Goal: Information Seeking & Learning: Check status

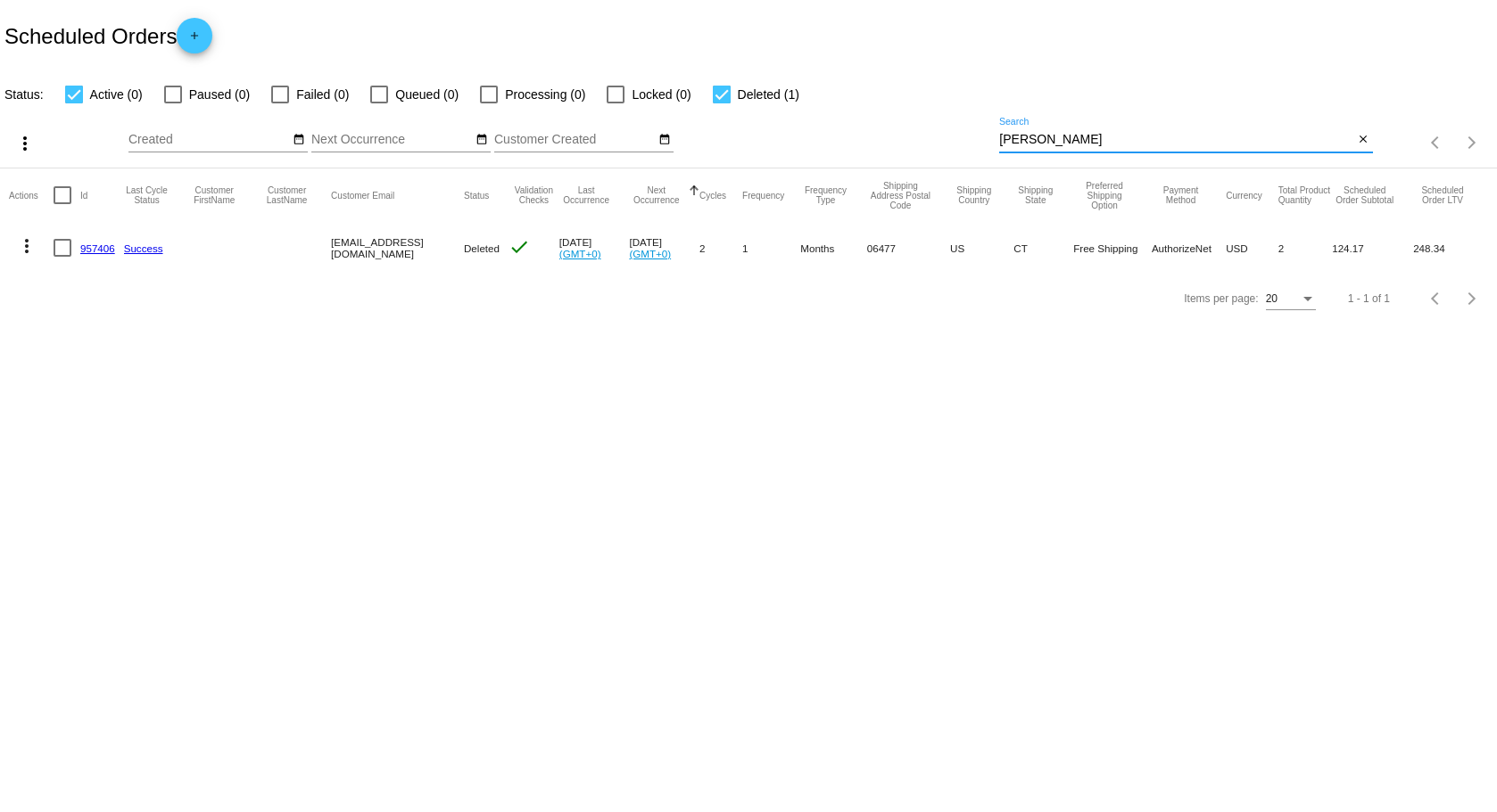
click at [1064, 141] on input "carino" at bounding box center [1176, 140] width 354 height 14
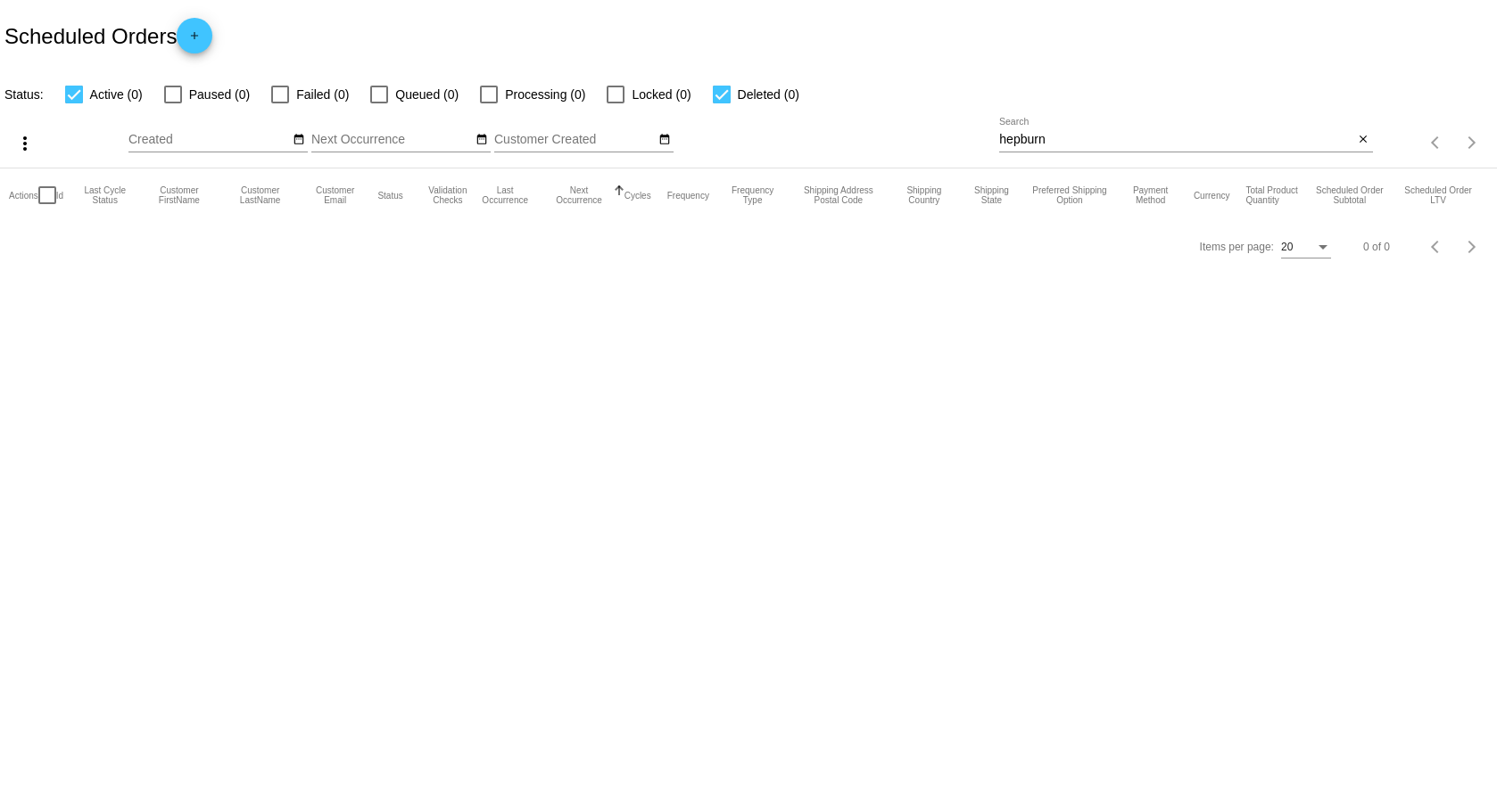
click at [1044, 131] on div "hepburn Search" at bounding box center [1176, 135] width 354 height 35
drag, startPoint x: 1061, startPoint y: 140, endPoint x: 982, endPoint y: 142, distance: 79.0
click at [983, 142] on div "more_vert Sep Jan Feb Mar Apr 1" at bounding box center [748, 137] width 1497 height 63
type input "[PERSON_NAME]"
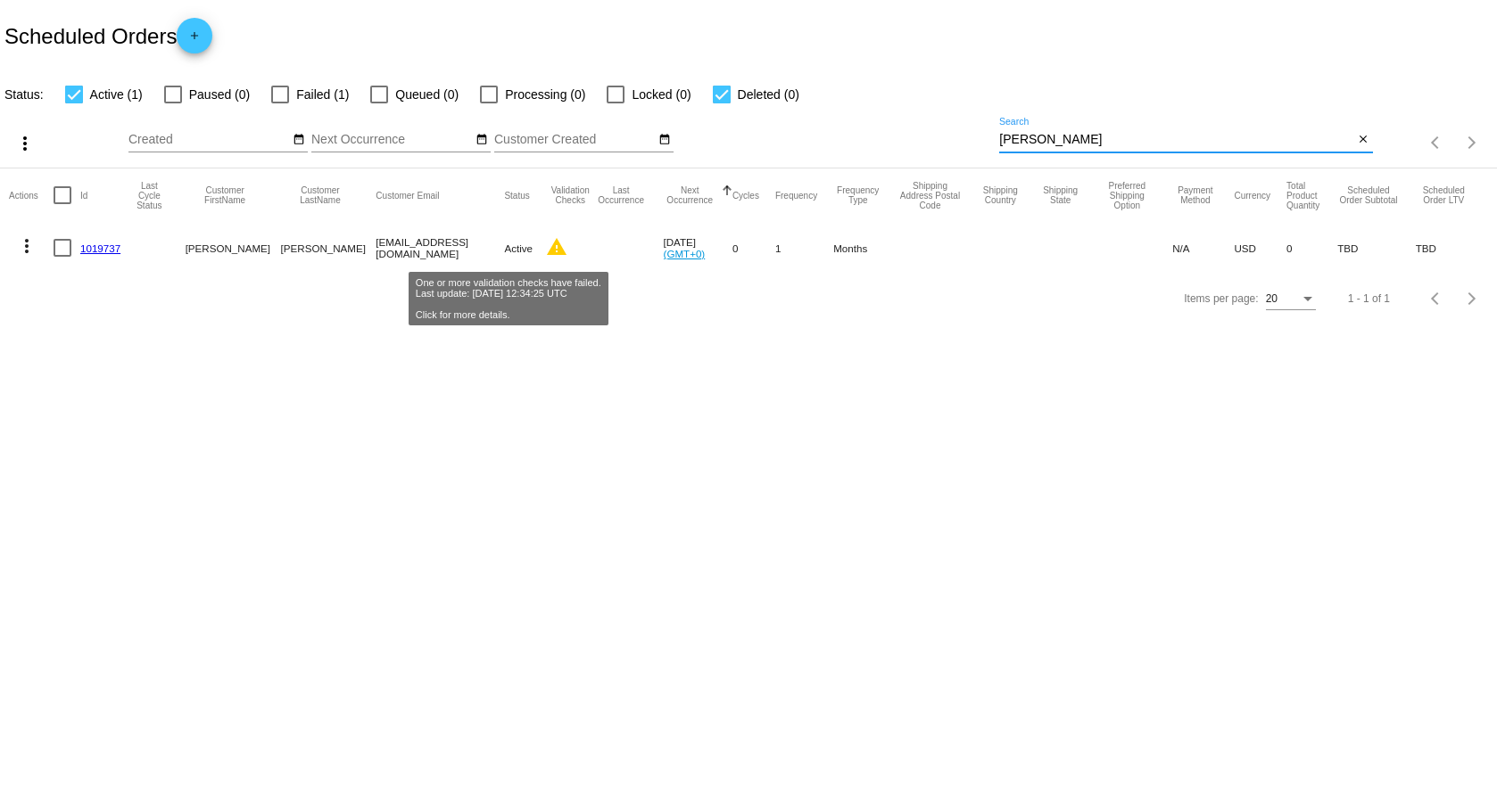
click at [546, 245] on mat-icon "warning" at bounding box center [556, 247] width 21 height 21
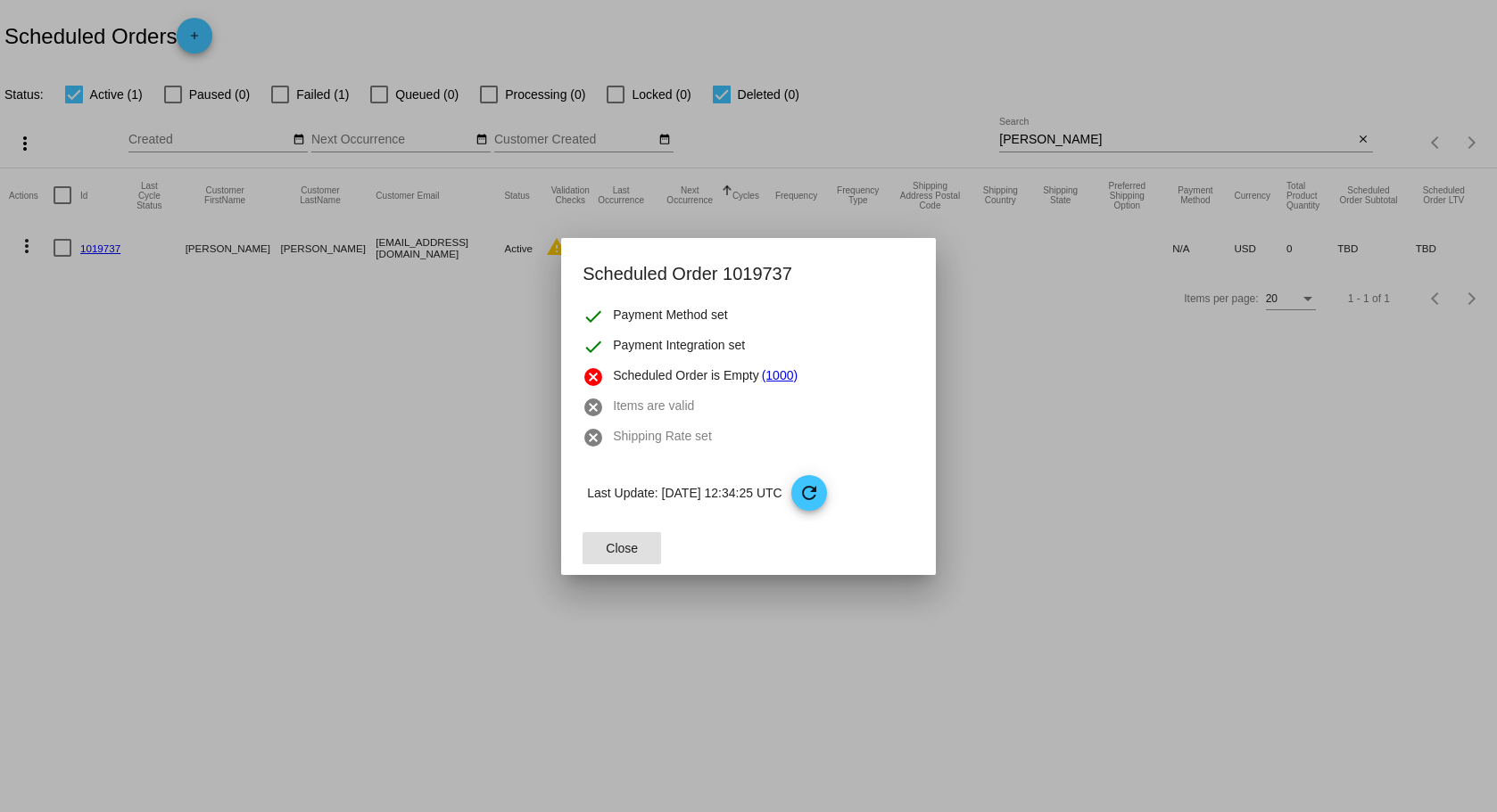
click at [766, 378] on link "(1000)" at bounding box center [780, 376] width 36 height 21
click at [636, 541] on span "Close" at bounding box center [622, 547] width 32 height 14
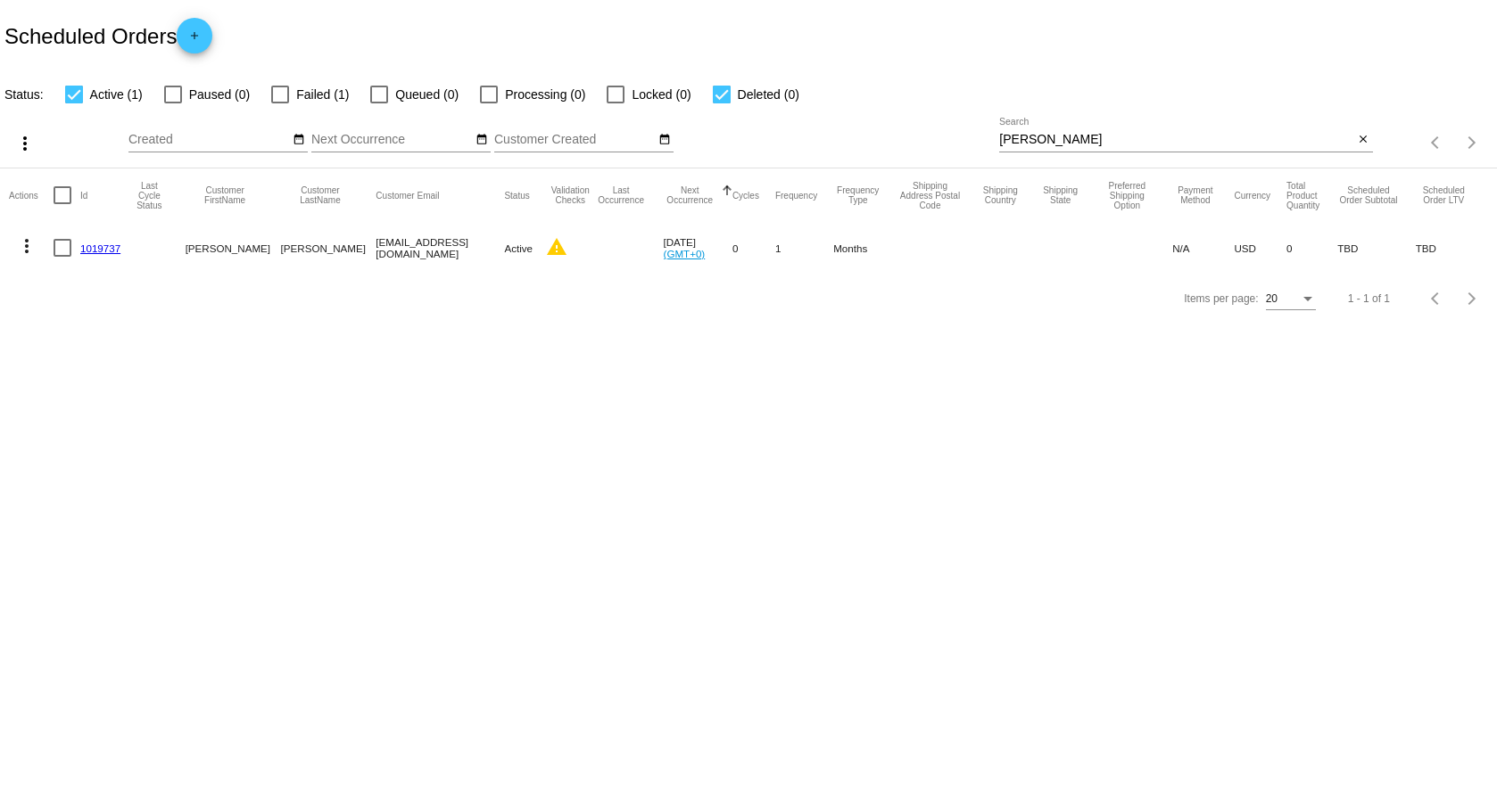
click at [59, 244] on div at bounding box center [62, 247] width 18 height 18
click at [62, 257] on input "checkbox" at bounding box center [62, 257] width 1 height 1
checkbox input "true"
click at [306, 251] on mat-cell "[PERSON_NAME]" at bounding box center [328, 248] width 95 height 52
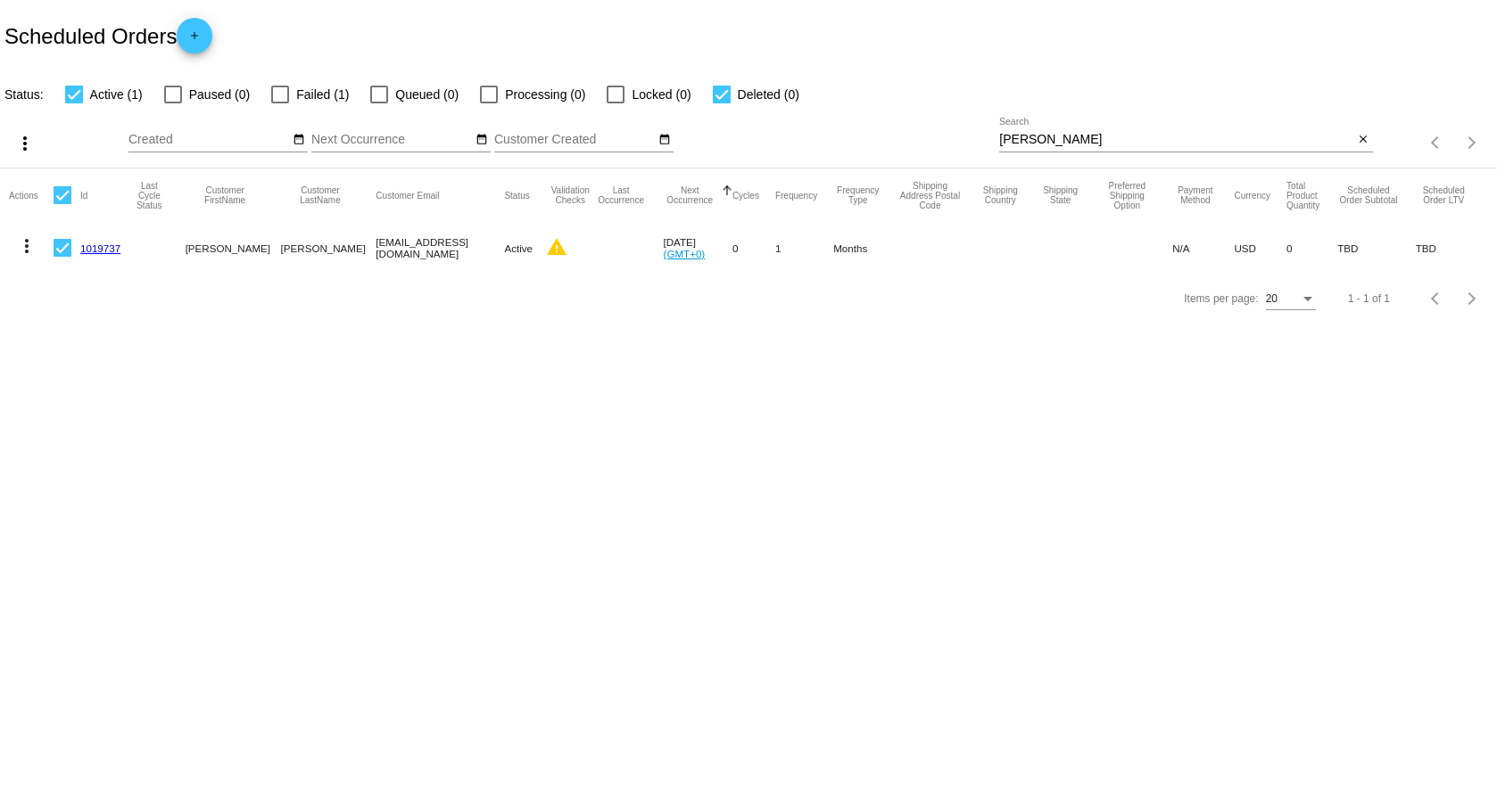
click at [448, 245] on mat-cell "[EMAIL_ADDRESS][DOMAIN_NAME]" at bounding box center [439, 248] width 129 height 52
click at [378, 248] on mat-cell "[EMAIL_ADDRESS][DOMAIN_NAME]" at bounding box center [439, 248] width 129 height 52
click at [213, 240] on mat-cell "[PERSON_NAME]" at bounding box center [233, 248] width 95 height 52
click at [319, 247] on mat-cell "[PERSON_NAME]" at bounding box center [328, 248] width 95 height 52
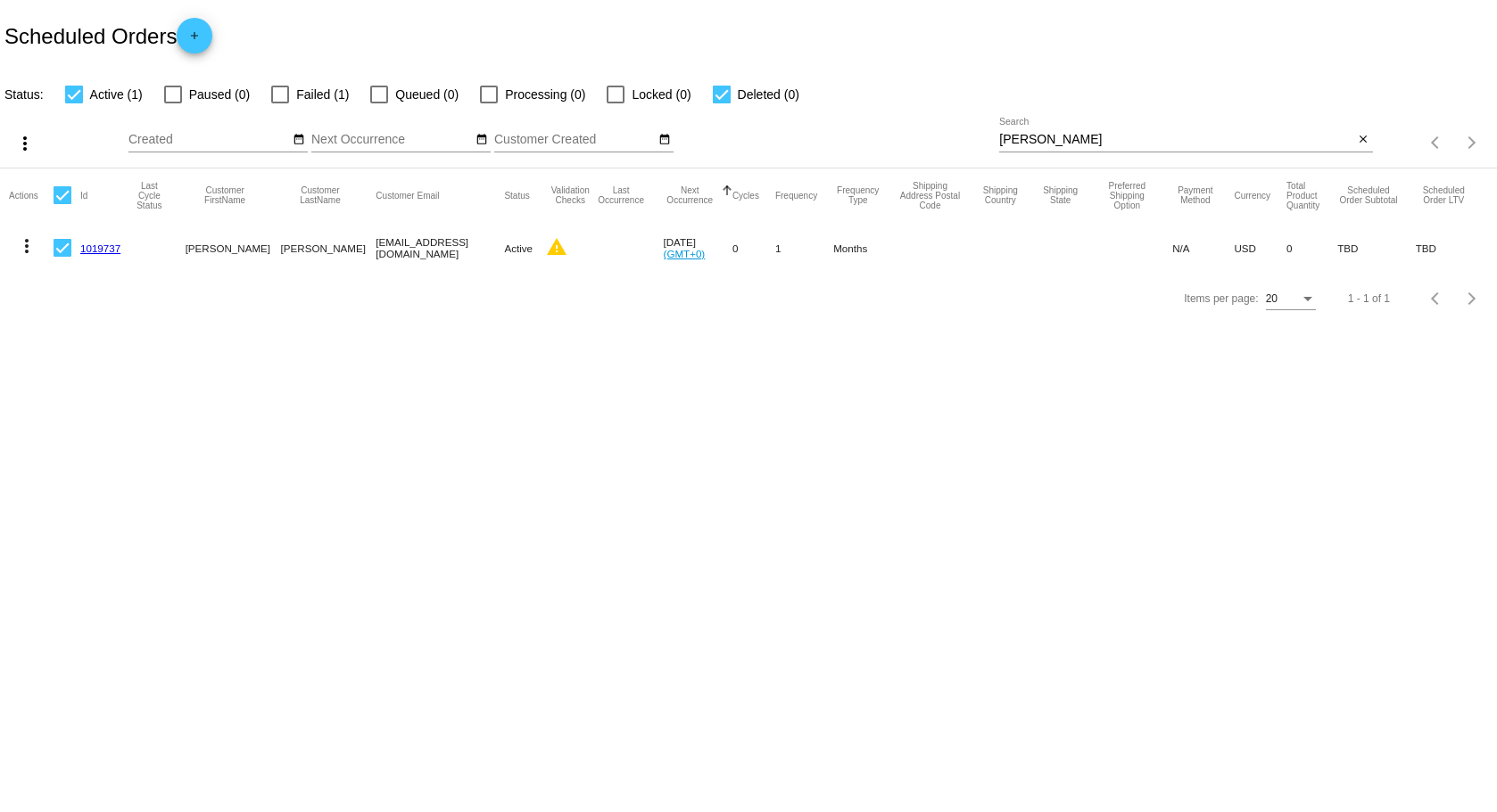
click at [561, 350] on body "Scheduled Orders add Status: Active (1) Paused (0) Failed (1) Queued (0) Proces…" at bounding box center [748, 406] width 1497 height 812
click at [63, 252] on div at bounding box center [62, 247] width 18 height 18
click at [63, 257] on input "checkbox" at bounding box center [62, 257] width 1 height 1
checkbox input "true"
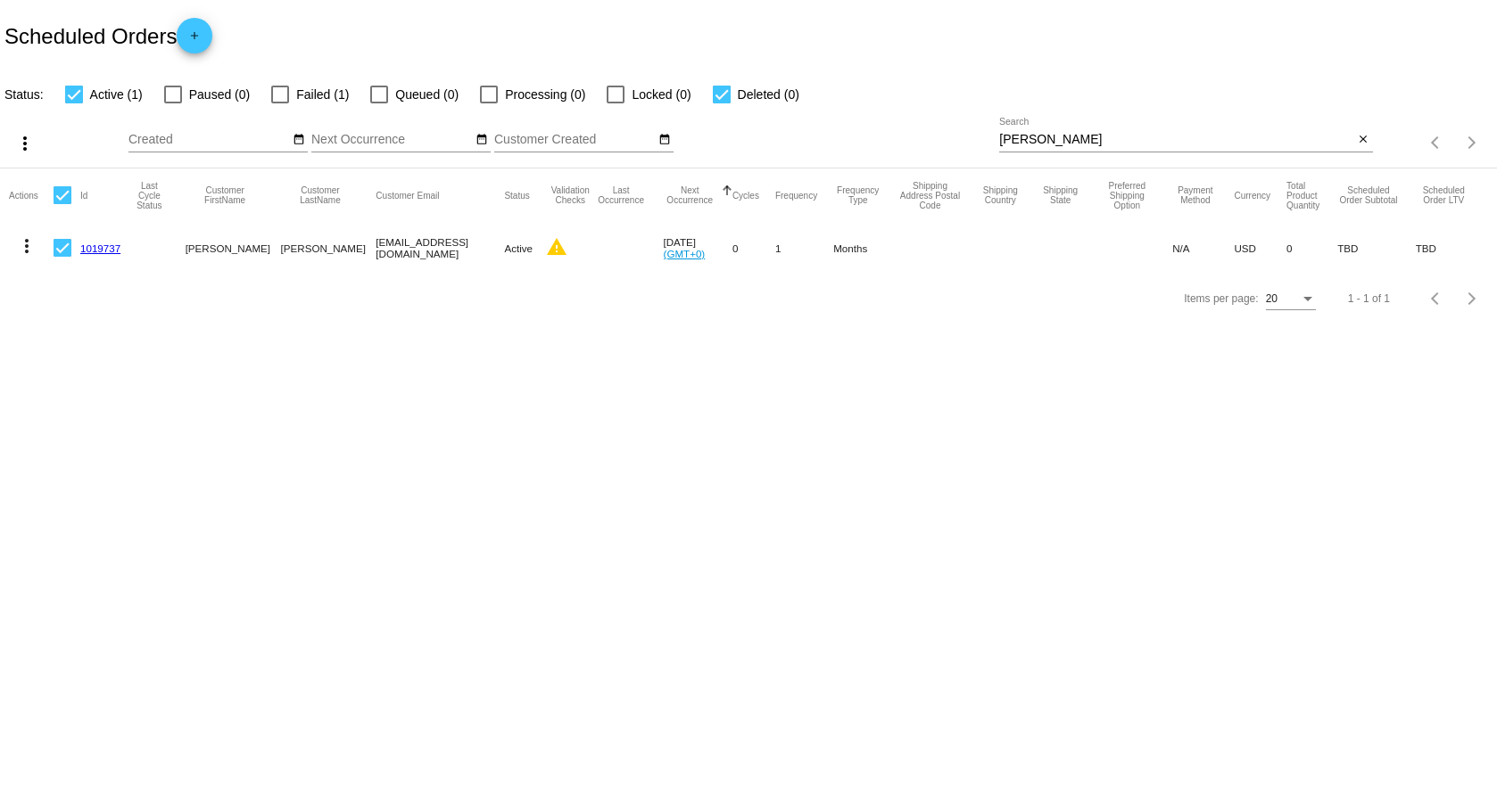
click at [213, 297] on div "Items per page: 20 1 - 1 of 1" at bounding box center [748, 299] width 1497 height 50
click at [340, 142] on input "Next Occurrence" at bounding box center [392, 140] width 161 height 14
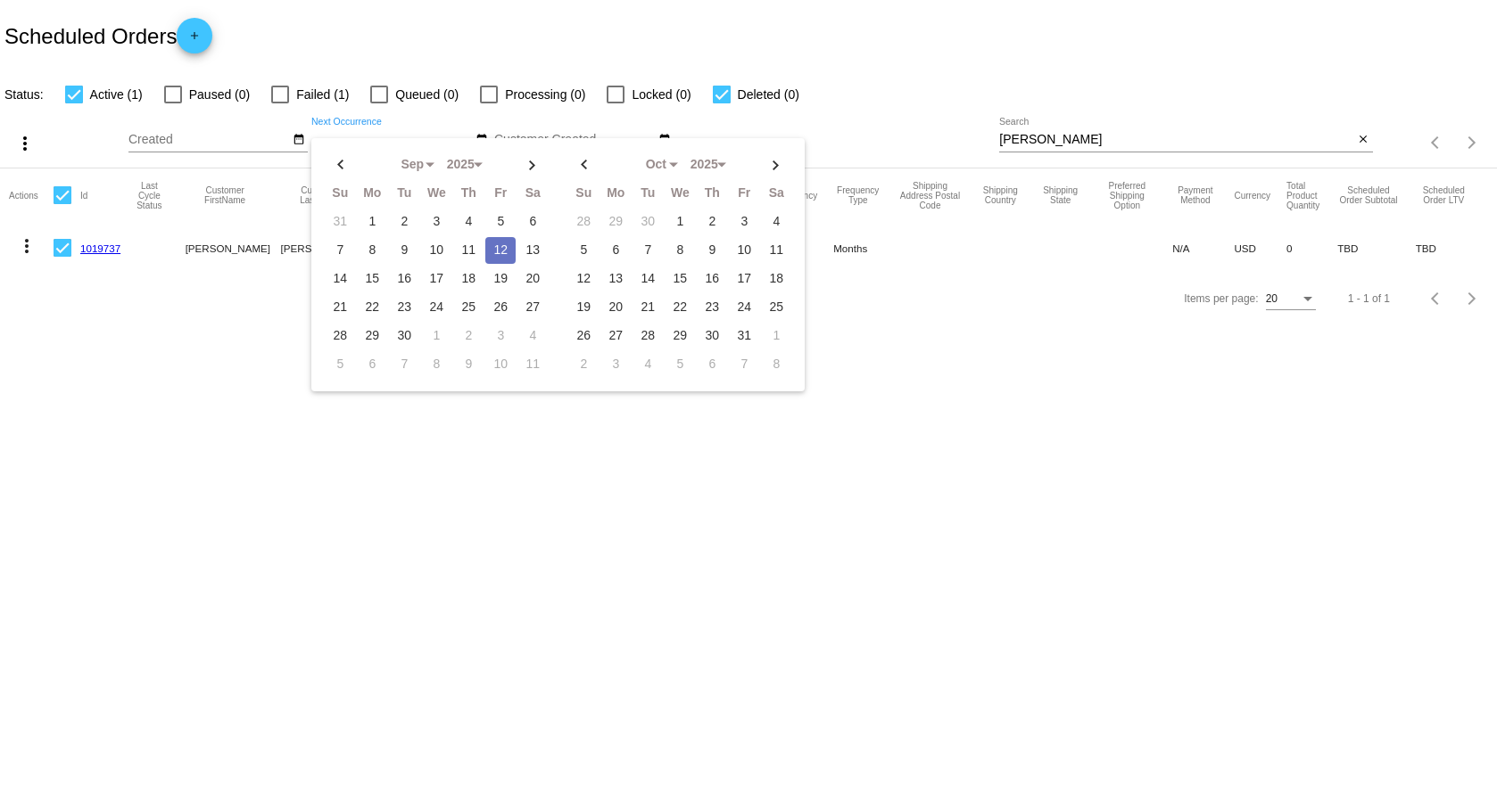
click at [259, 358] on body "Scheduled Orders add Status: Active (1) Paused (0) Failed (1) Queued (0) Proces…" at bounding box center [748, 406] width 1497 height 812
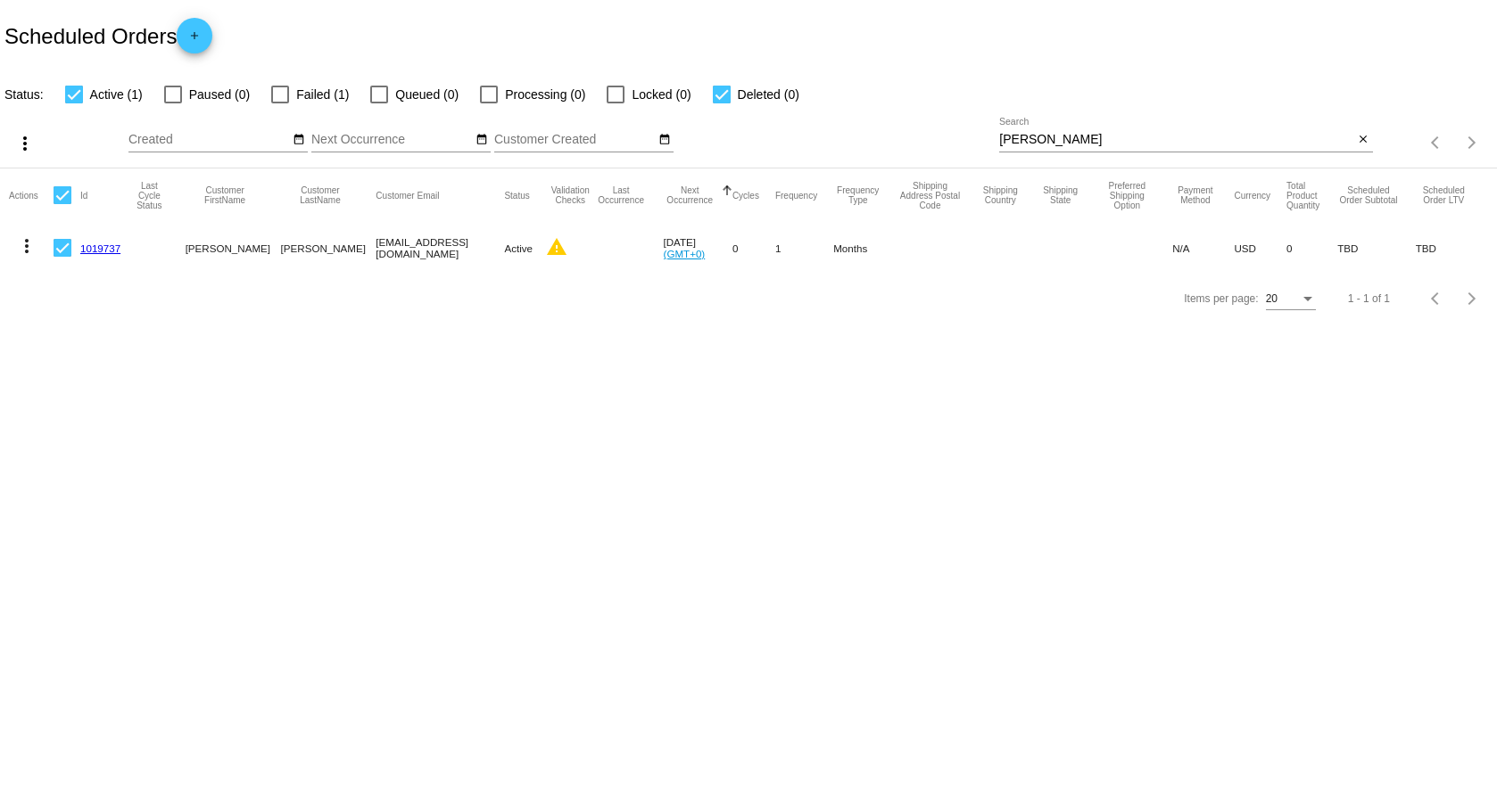
click at [397, 252] on mat-cell "[EMAIL_ADDRESS][DOMAIN_NAME]" at bounding box center [439, 248] width 129 height 52
click at [708, 381] on body "Scheduled Orders add Status: Active (1) Paused (0) Failed (1) Queued (0) Proces…" at bounding box center [748, 406] width 1497 height 812
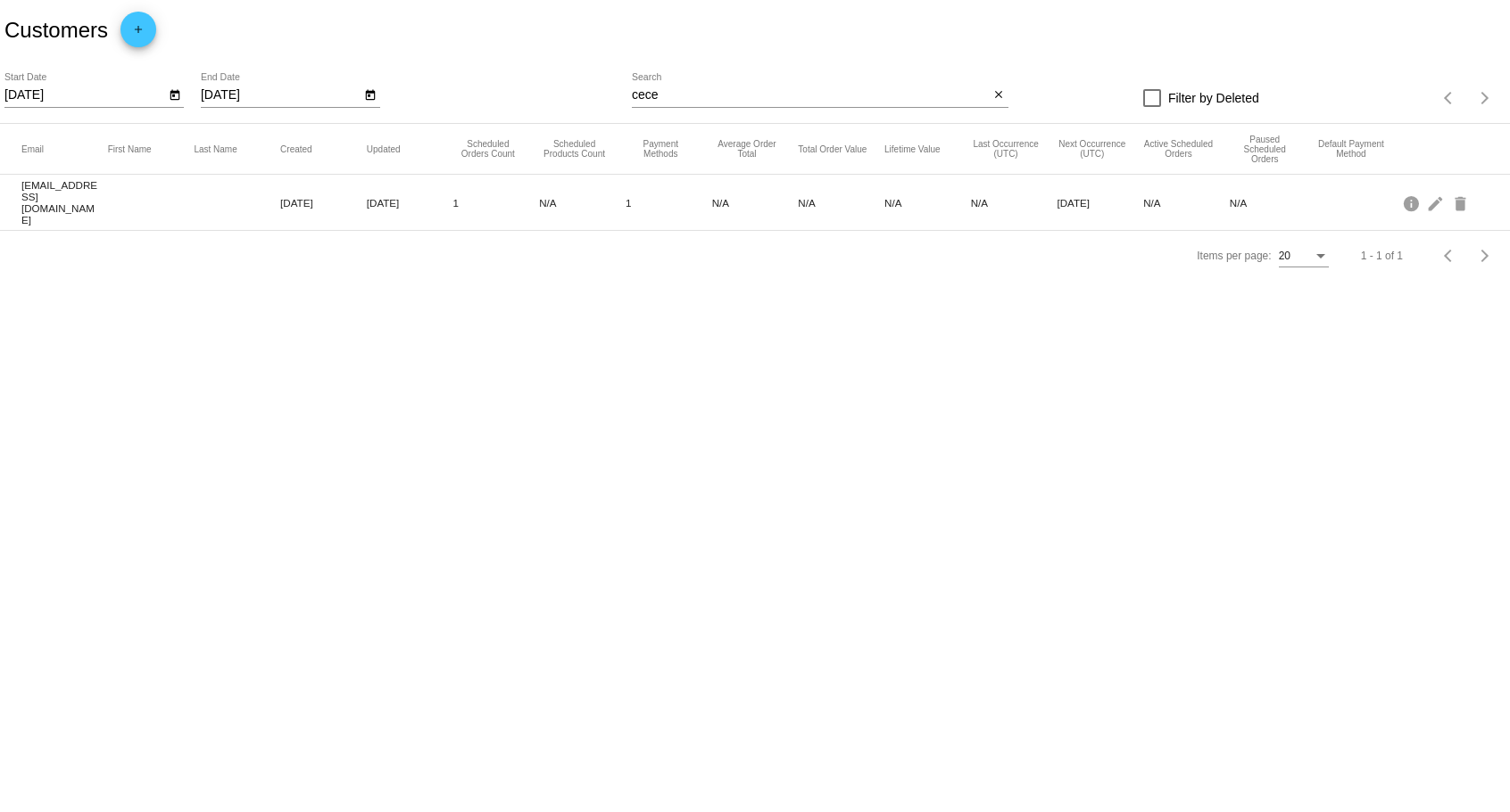
click at [709, 100] on input "cece" at bounding box center [811, 94] width 358 height 14
click at [709, 100] on input "cece" at bounding box center [803, 94] width 354 height 14
type input "[PERSON_NAME]"
click at [593, 312] on body "Customers add 2/11/2025 Start Date 6/29/2025 End Date patel Search close Filter…" at bounding box center [749, 406] width 1497 height 812
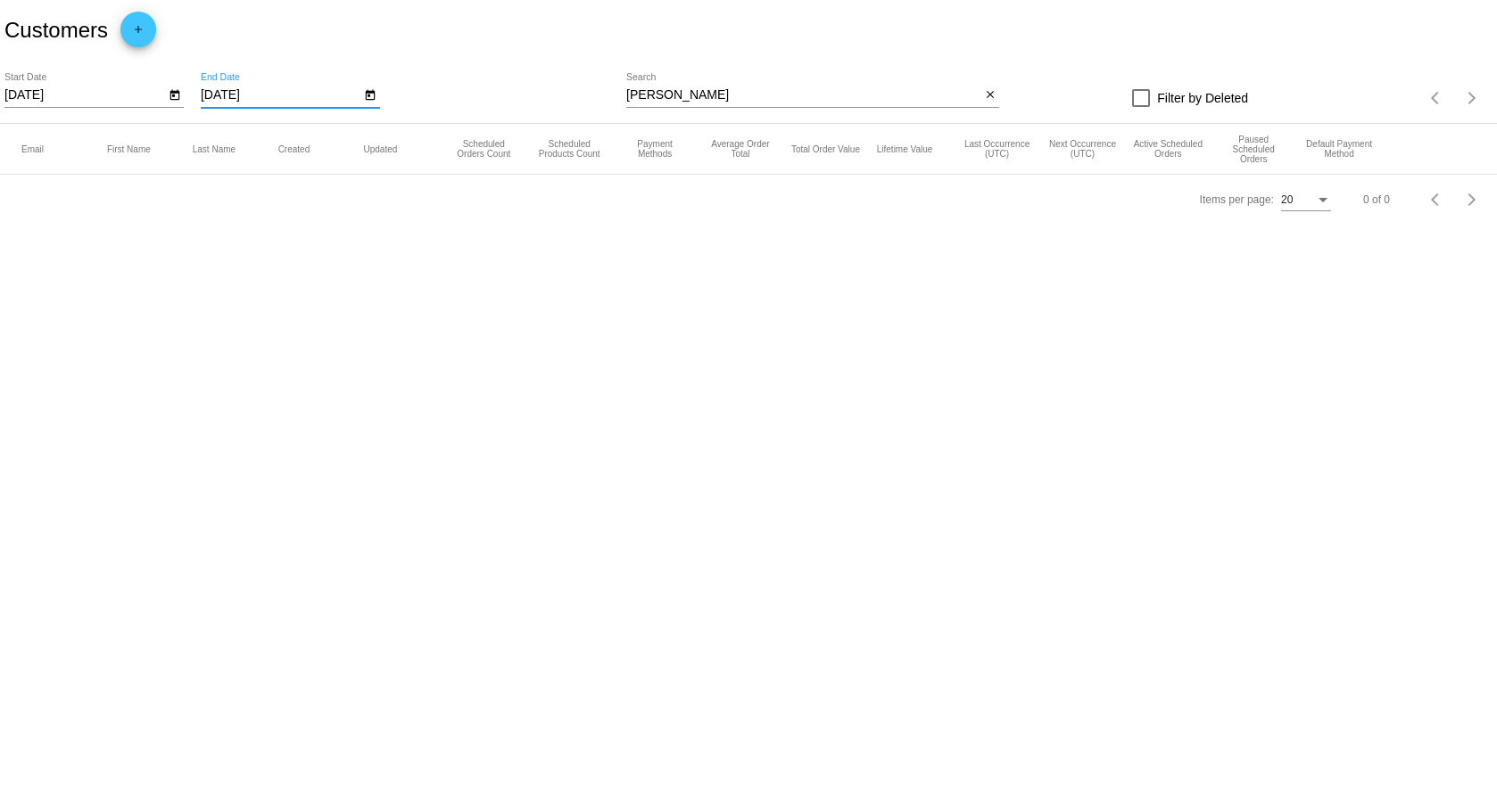
click at [254, 96] on input "6/29/2025" at bounding box center [281, 94] width 161 height 14
click at [356, 95] on input "6/29/2025" at bounding box center [281, 94] width 161 height 14
click at [362, 93] on button "Open calendar" at bounding box center [371, 94] width 19 height 18
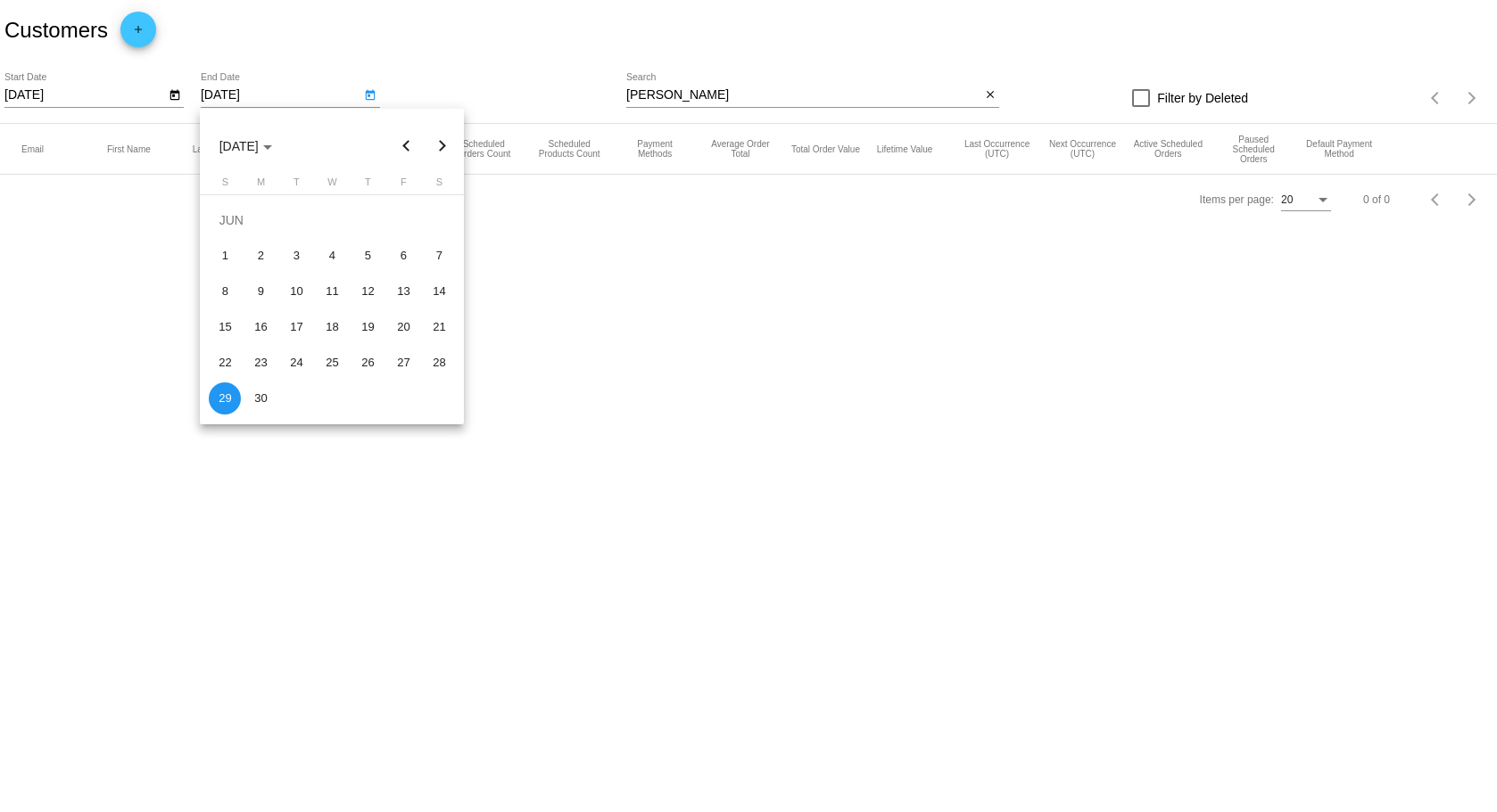
click at [438, 147] on button "Next month" at bounding box center [441, 146] width 36 height 36
click at [397, 290] on div "12" at bounding box center [403, 291] width 32 height 32
type input "9/12/2025"
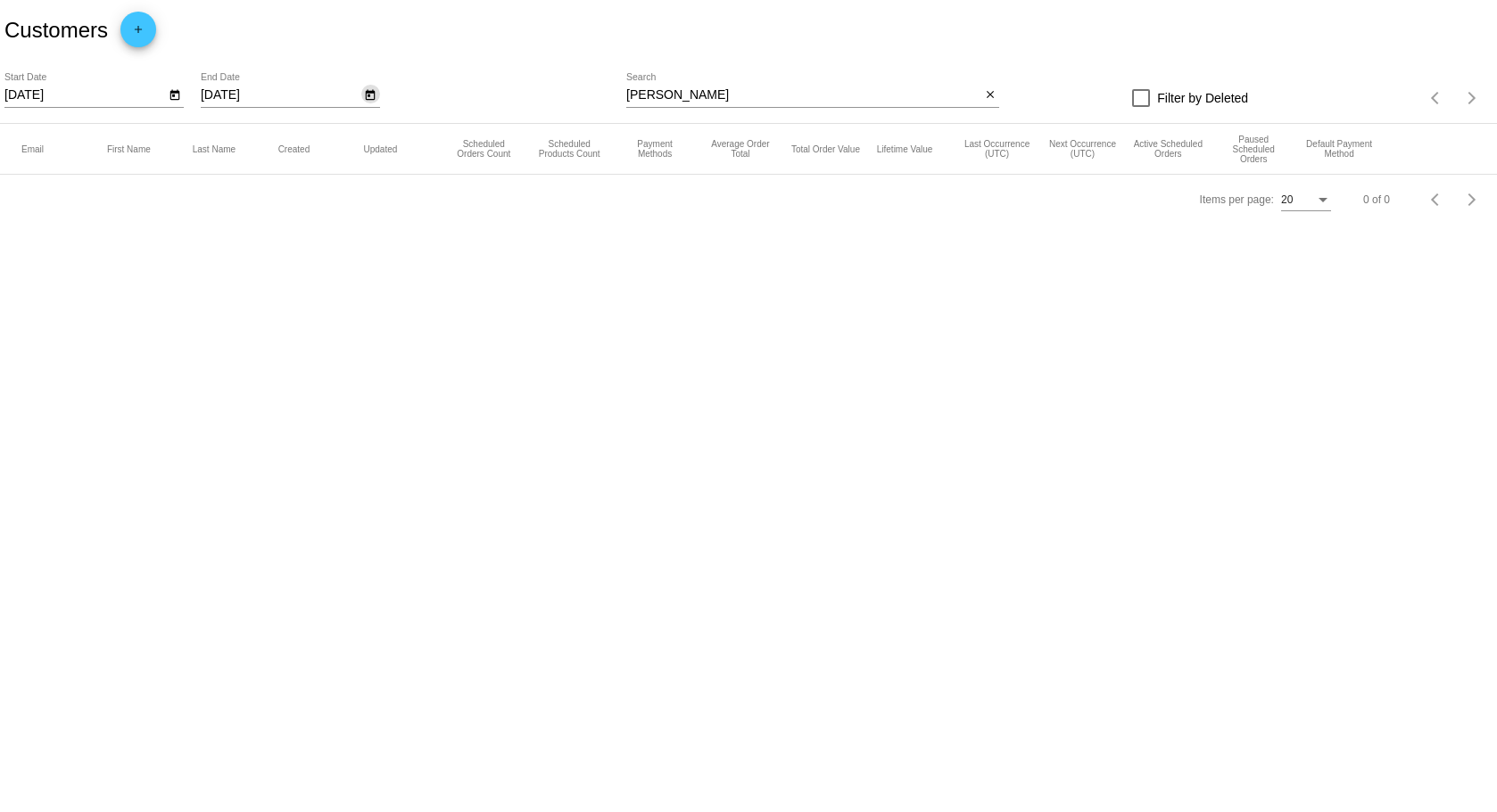
click at [295, 274] on body "Customers add 2/11/2025 Start Date 9/12/2025 End Date patel Search close Filter…" at bounding box center [748, 406] width 1497 height 812
